Goal: Task Accomplishment & Management: Manage account settings

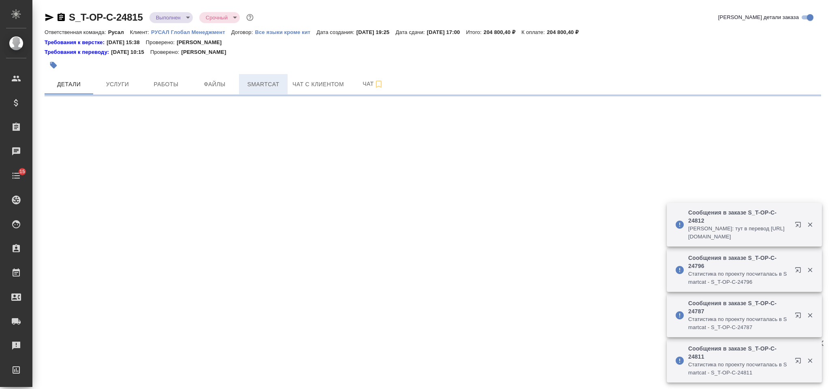
select select "RU"
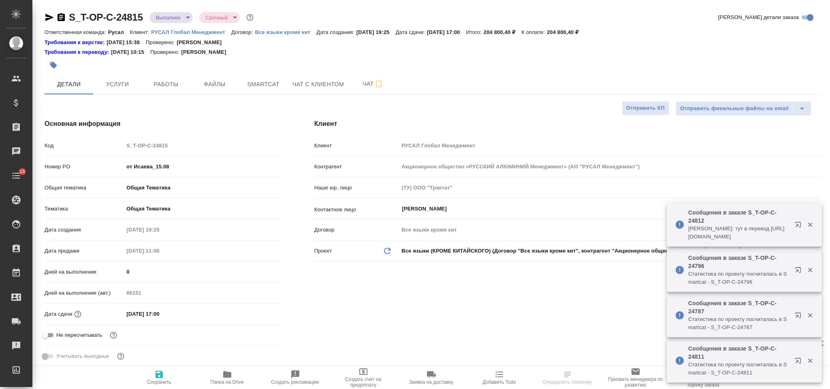
type textarea "x"
click at [271, 90] on button "Smartcat" at bounding box center [263, 84] width 49 height 20
type textarea "x"
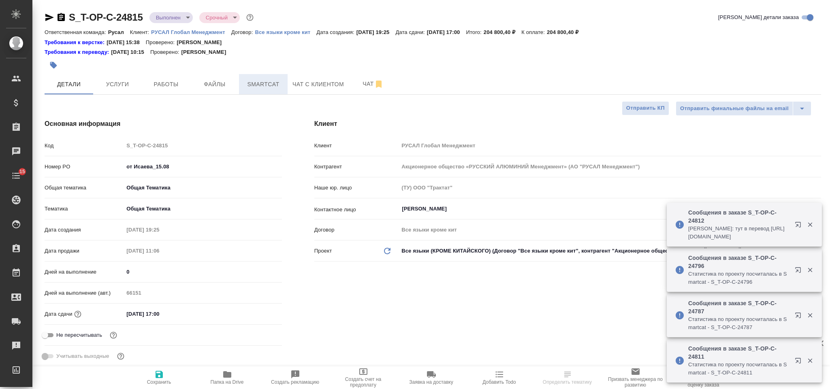
type textarea "x"
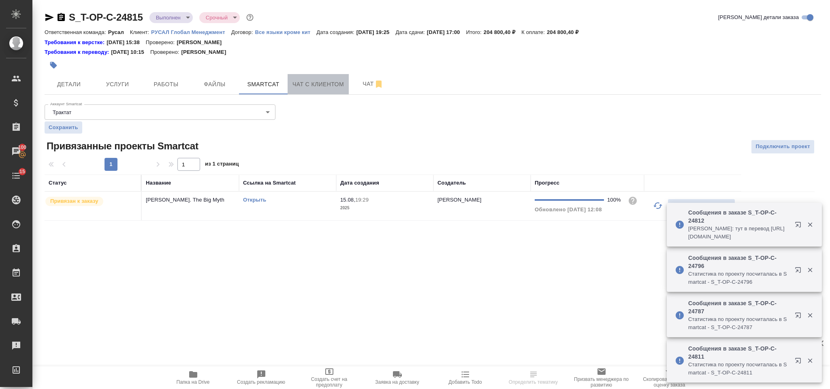
click at [330, 79] on span "Чат с клиентом" at bounding box center [318, 84] width 51 height 10
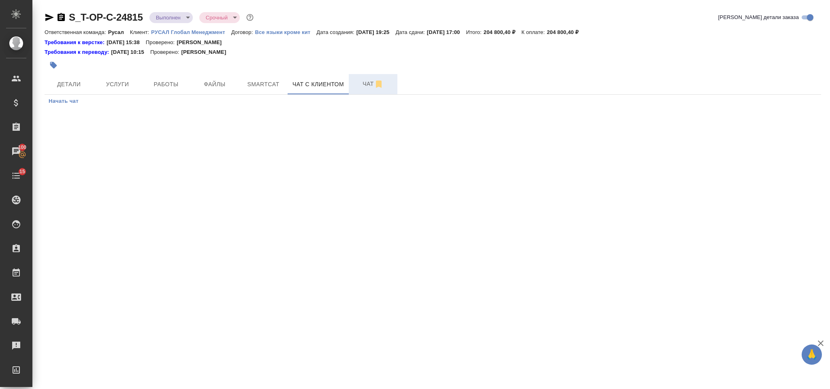
click at [368, 83] on span "Чат" at bounding box center [373, 84] width 39 height 10
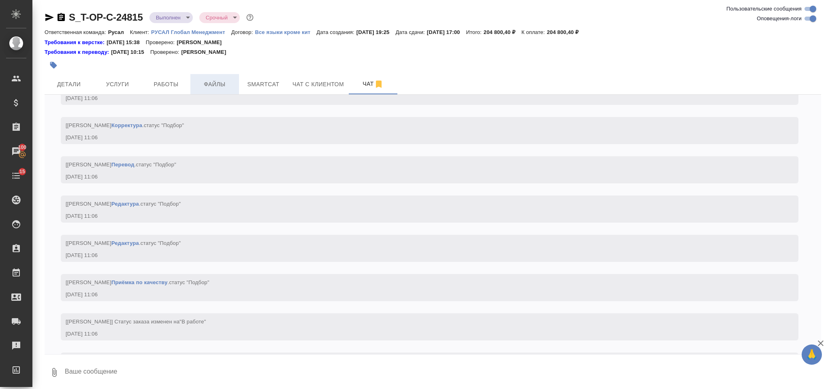
scroll to position [685, 0]
click at [210, 86] on span "Файлы" at bounding box center [214, 84] width 39 height 10
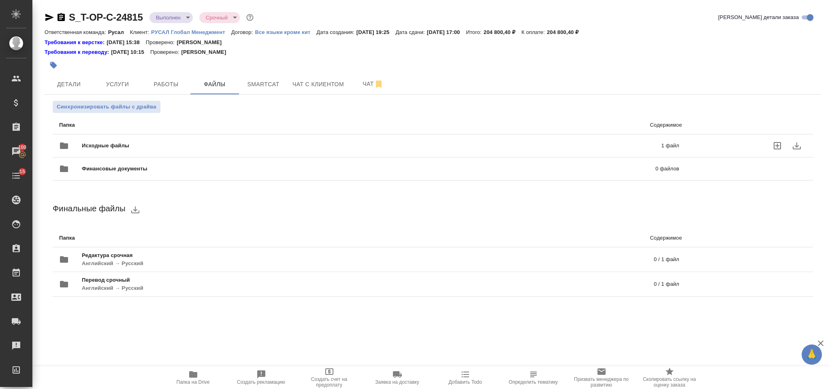
click at [256, 139] on div "Исходные файлы 1 файл" at bounding box center [369, 145] width 620 height 19
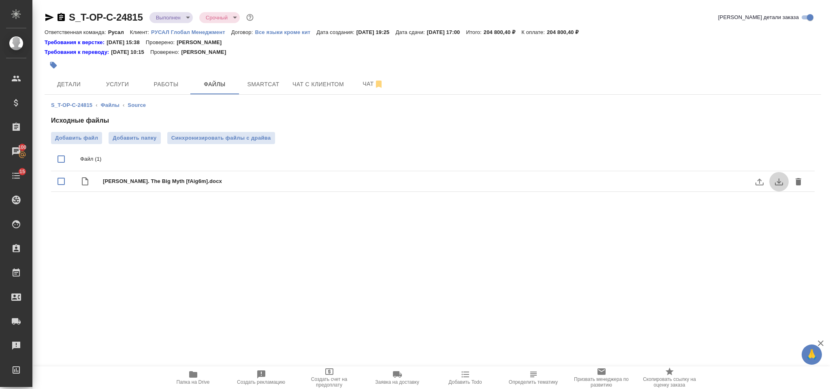
click at [778, 184] on icon "download" at bounding box center [779, 182] width 10 height 10
